Goal: Task Accomplishment & Management: Manage account settings

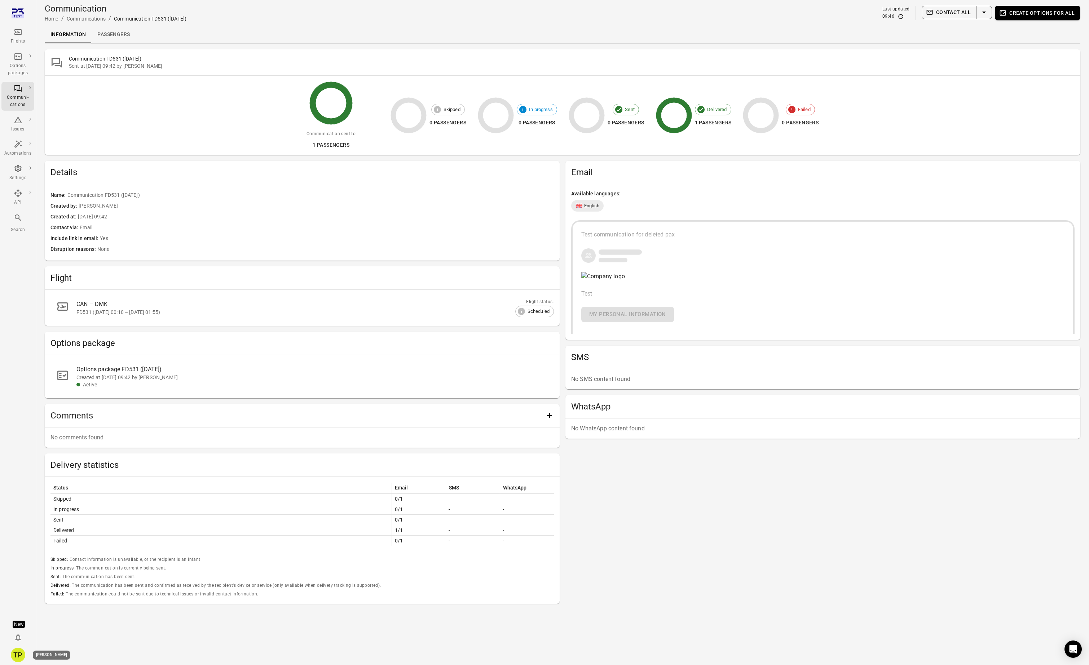
click at [21, 656] on div "TP" at bounding box center [18, 655] width 14 height 14
click at [43, 654] on button "Log out" at bounding box center [55, 652] width 54 height 13
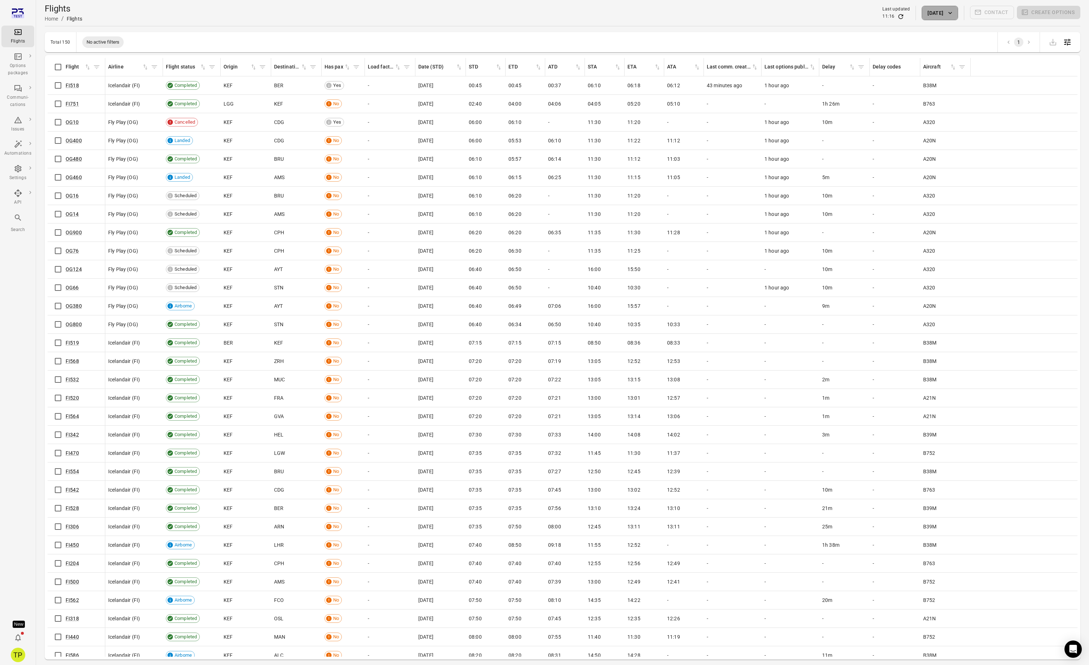
click at [928, 12] on button "2 Sep 2025" at bounding box center [939, 13] width 36 height 14
click at [907, 84] on button "1" at bounding box center [905, 81] width 13 height 13
click at [987, 177] on button "Apply" at bounding box center [991, 177] width 25 height 15
click at [69, 84] on link "FI751" at bounding box center [72, 86] width 13 height 6
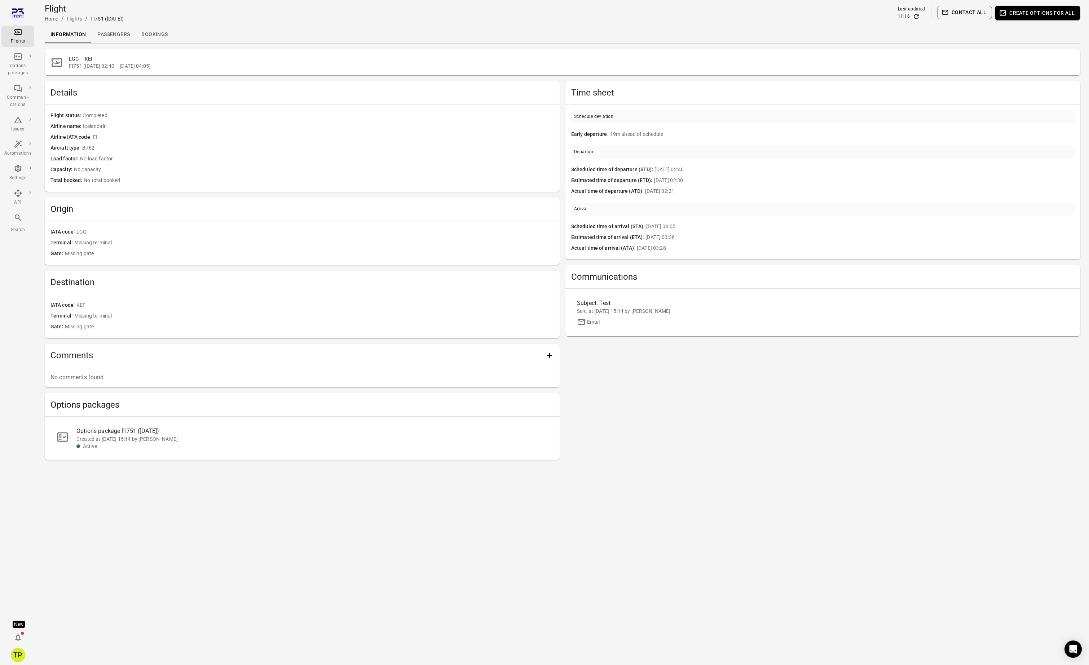
click at [117, 39] on link "Passengers" at bounding box center [114, 34] width 44 height 17
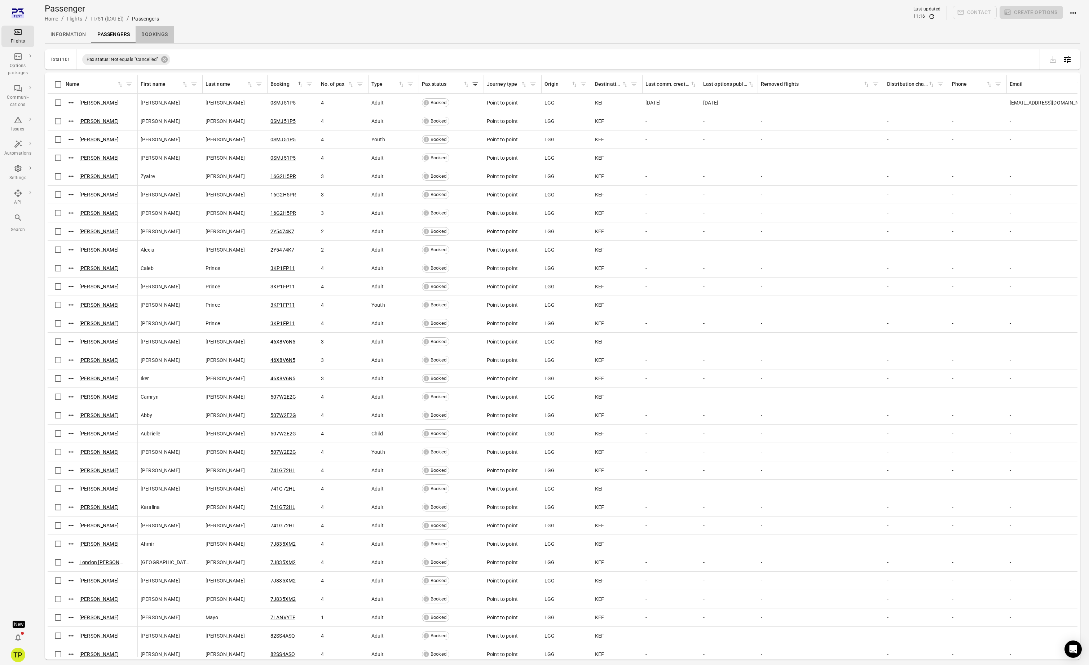
click at [152, 35] on link "Bookings" at bounding box center [155, 34] width 38 height 17
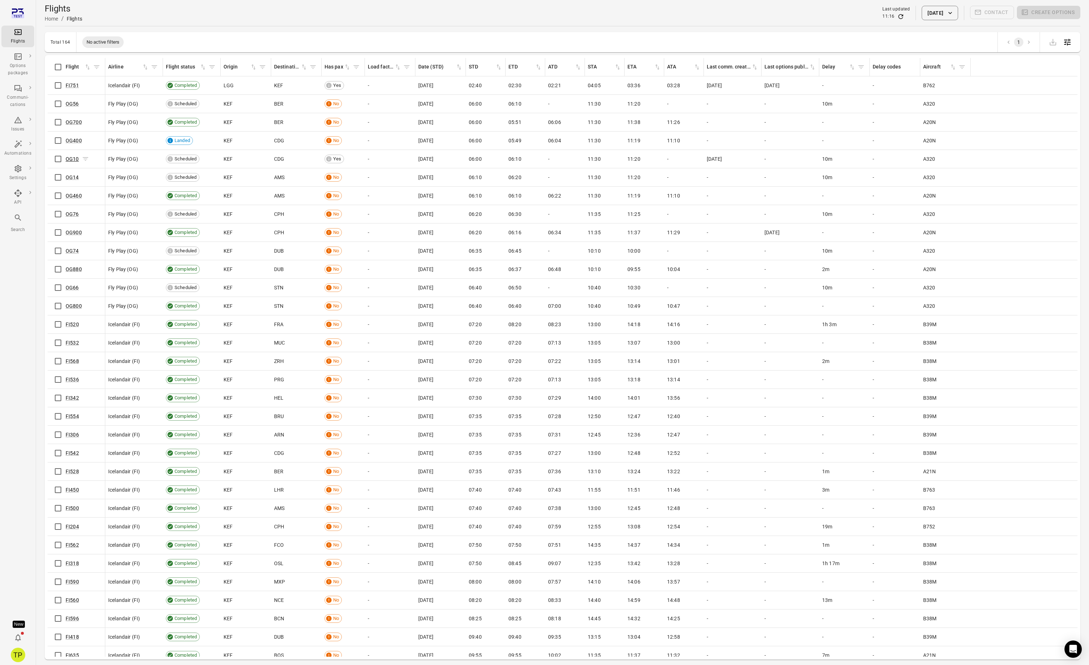
click at [72, 160] on link "OG10" at bounding box center [72, 159] width 13 height 6
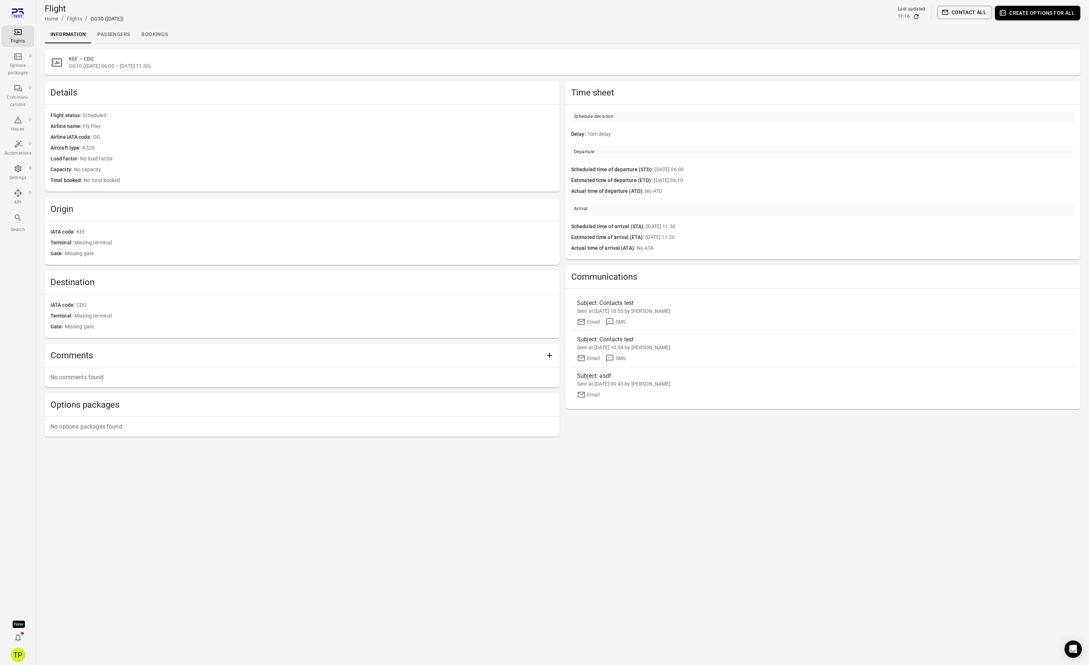
click at [153, 34] on link "Bookings" at bounding box center [155, 34] width 38 height 17
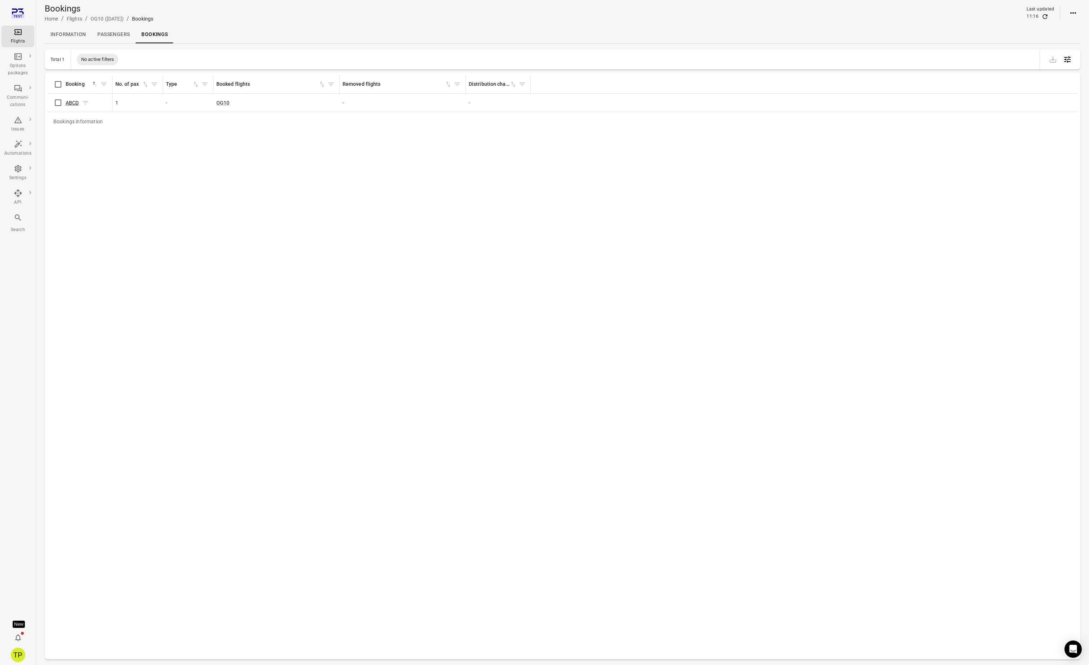
click at [75, 103] on link "ABCD" at bounding box center [72, 103] width 13 height 6
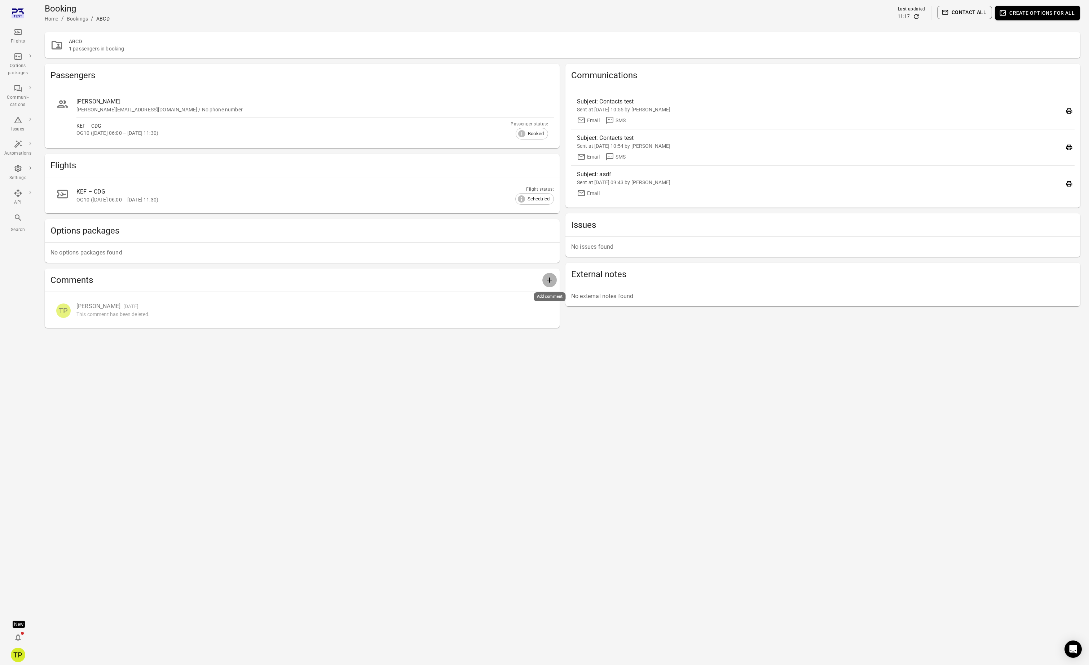
click at [546, 281] on icon "Add comment" at bounding box center [549, 280] width 9 height 9
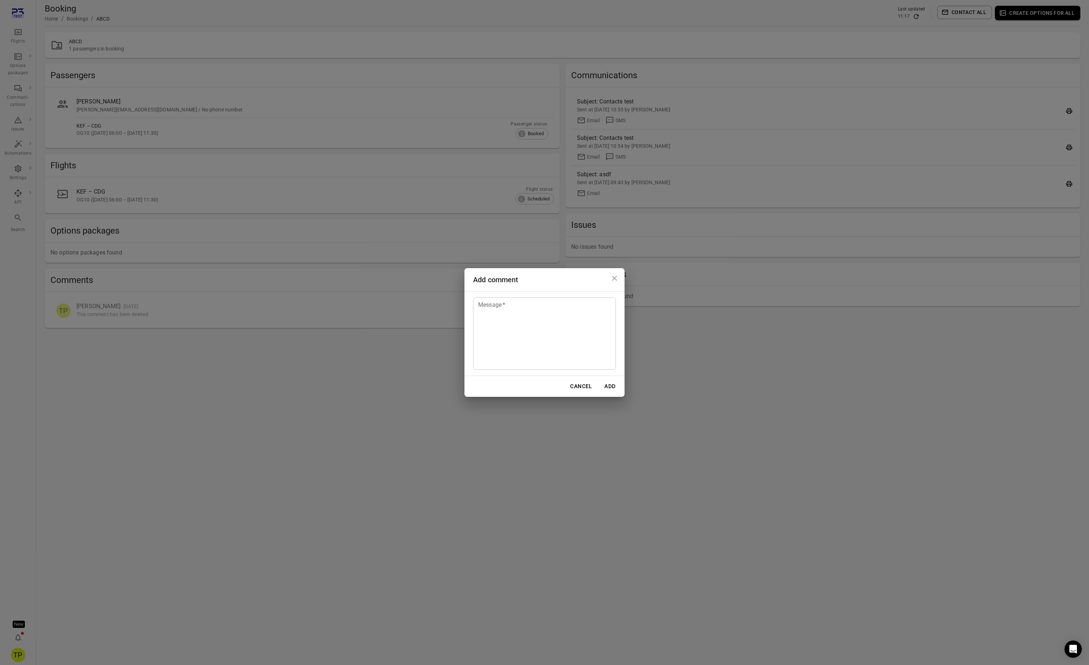
click at [523, 321] on textarea "Message   *" at bounding box center [544, 333] width 133 height 66
type textarea "****"
click at [614, 388] on button "Add" at bounding box center [609, 386] width 23 height 15
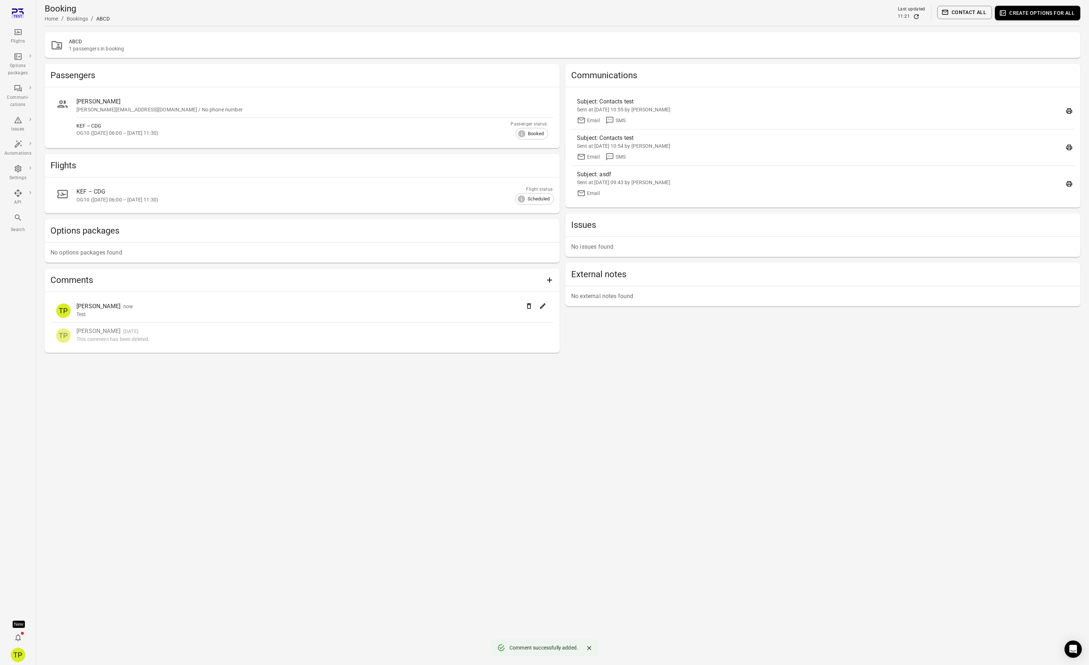
drag, startPoint x: 308, startPoint y: 380, endPoint x: 313, endPoint y: 378, distance: 4.7
click at [309, 380] on main "Booking Home / Bookings / ABCD Last updated 11:21 Contact all Create options fo…" at bounding box center [562, 332] width 1053 height 665
click at [542, 306] on icon "Edit" at bounding box center [542, 305] width 7 height 7
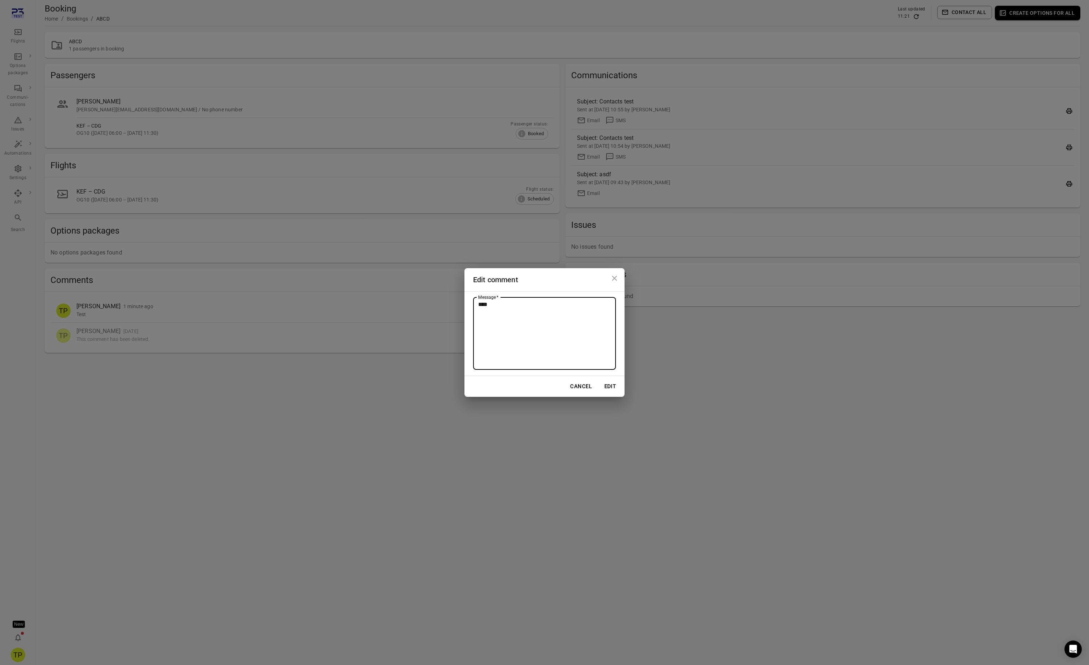
click at [531, 310] on textarea "****" at bounding box center [544, 333] width 133 height 66
type textarea "******"
click at [607, 386] on button "Edit" at bounding box center [609, 386] width 23 height 15
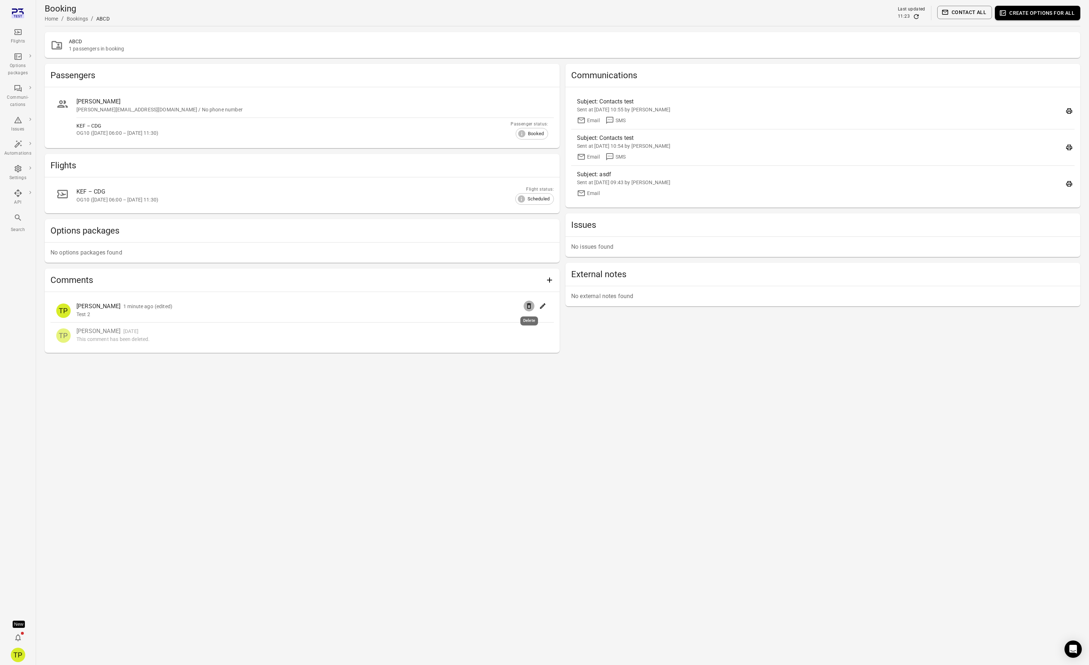
click at [528, 307] on icon "Delete" at bounding box center [528, 305] width 7 height 7
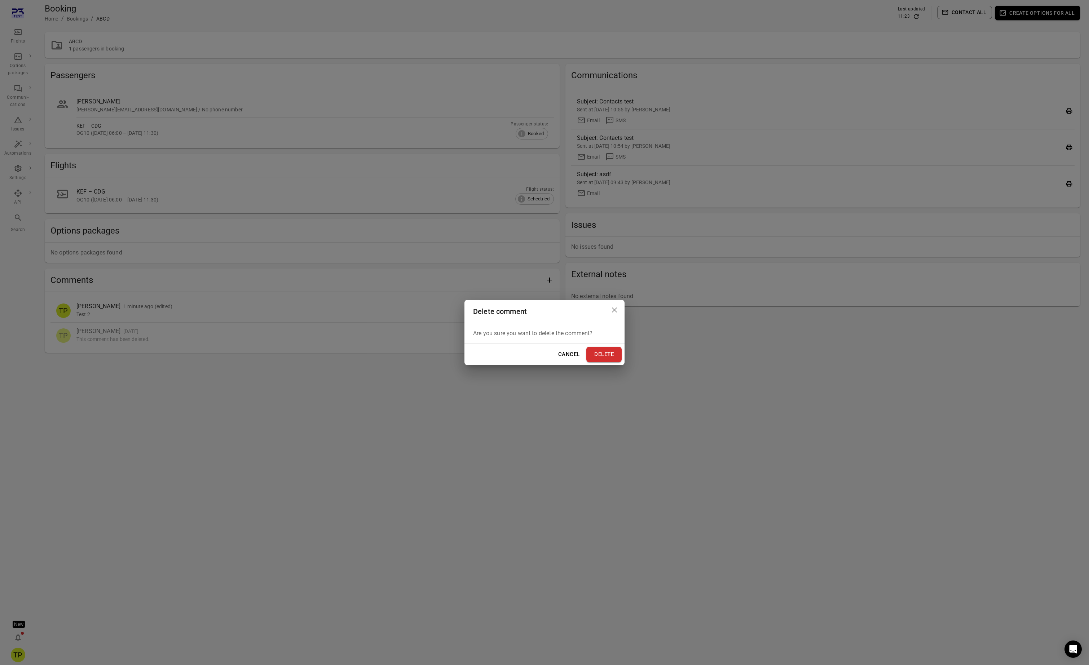
click at [601, 355] on button "Delete" at bounding box center [603, 354] width 35 height 15
